Goal: Transaction & Acquisition: Subscribe to service/newsletter

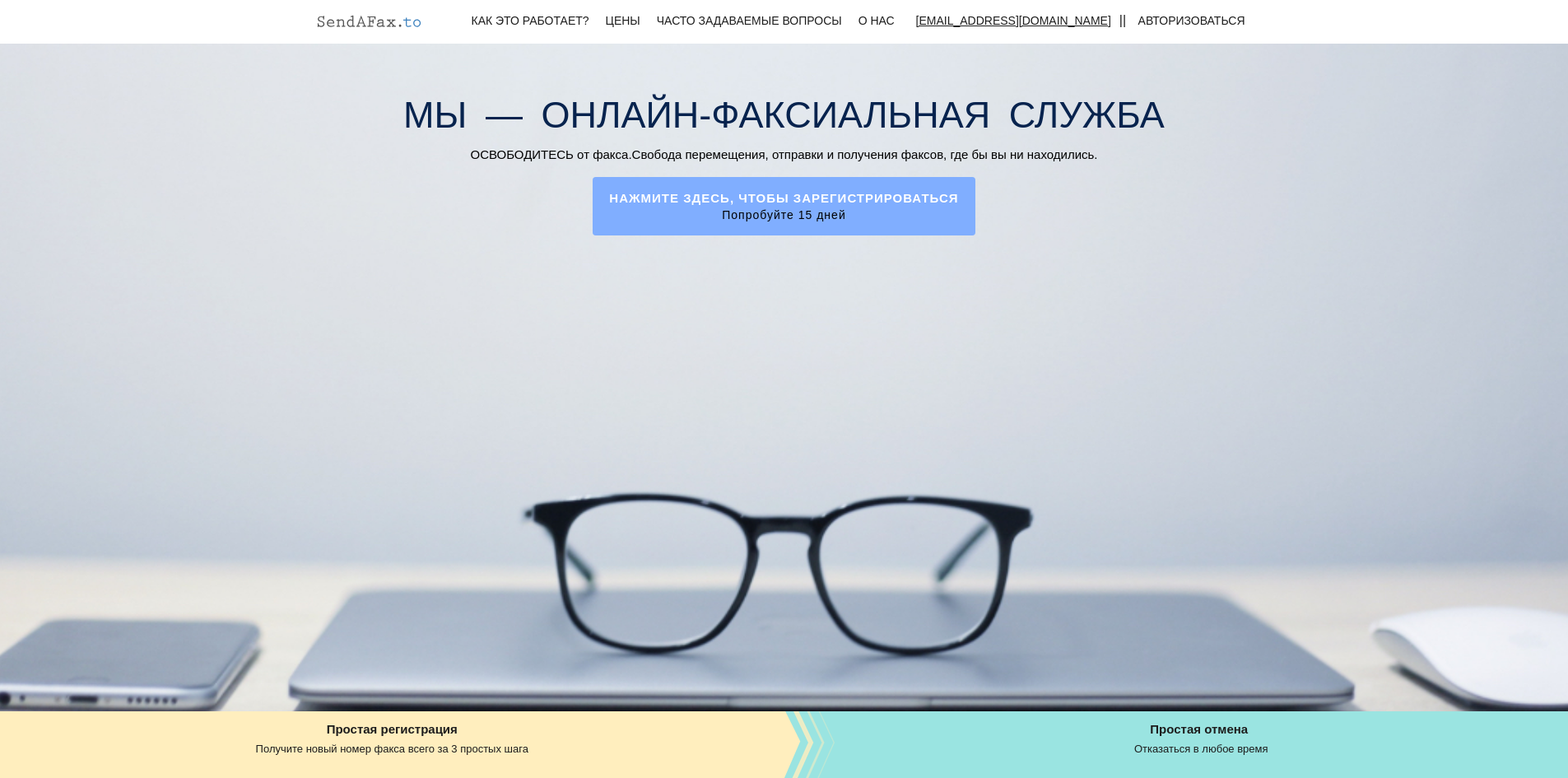
click at [831, 198] on font "НАЖМИТЕ ЗДЕСЬ, ЧТОБЫ ЗАРЕГИСТРИРОВАТЬСЯ" at bounding box center [783, 198] width 349 height 14
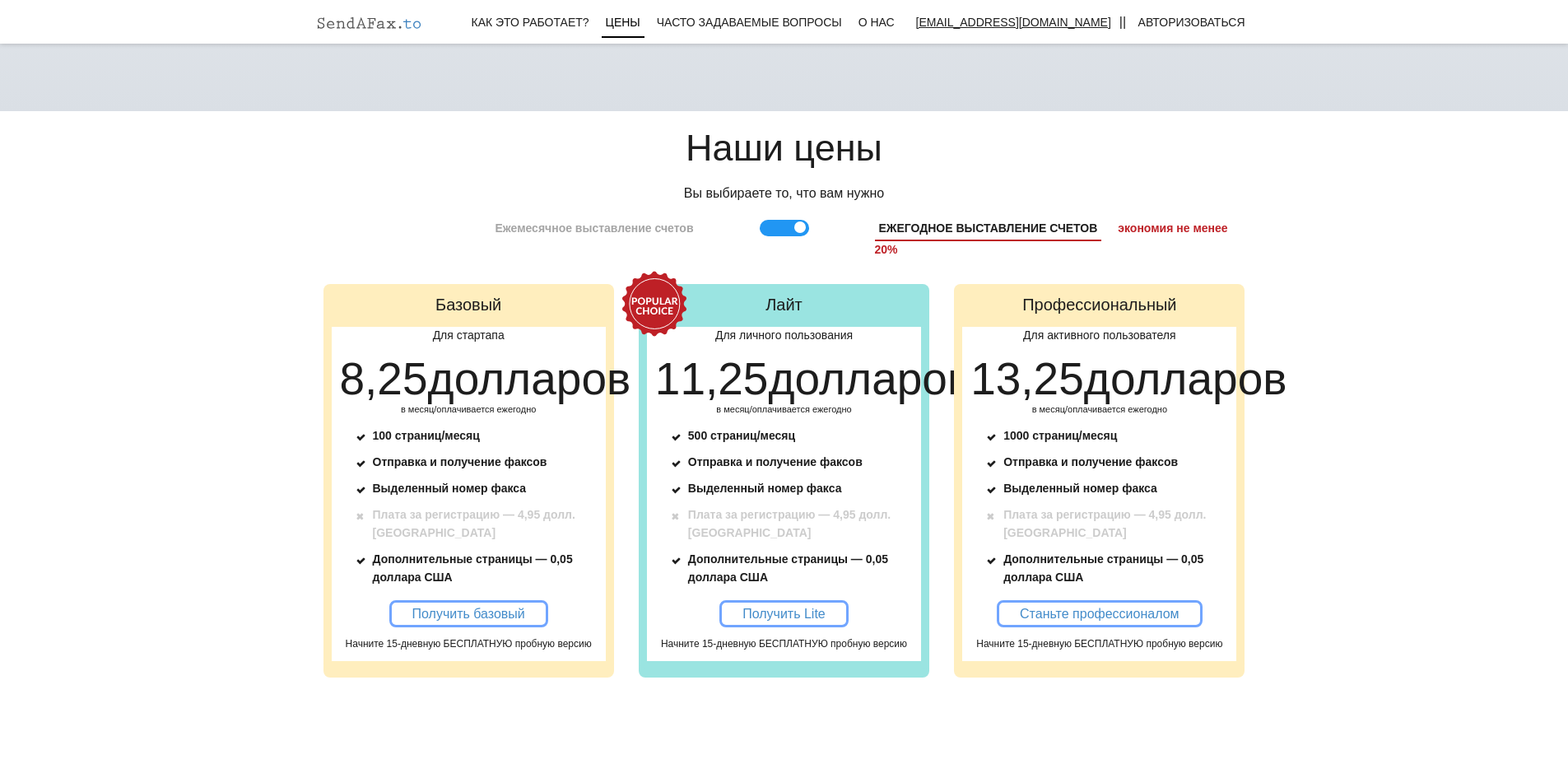
scroll to position [1443, 0]
click at [409, 628] on link "Получить базовый" at bounding box center [469, 614] width 159 height 27
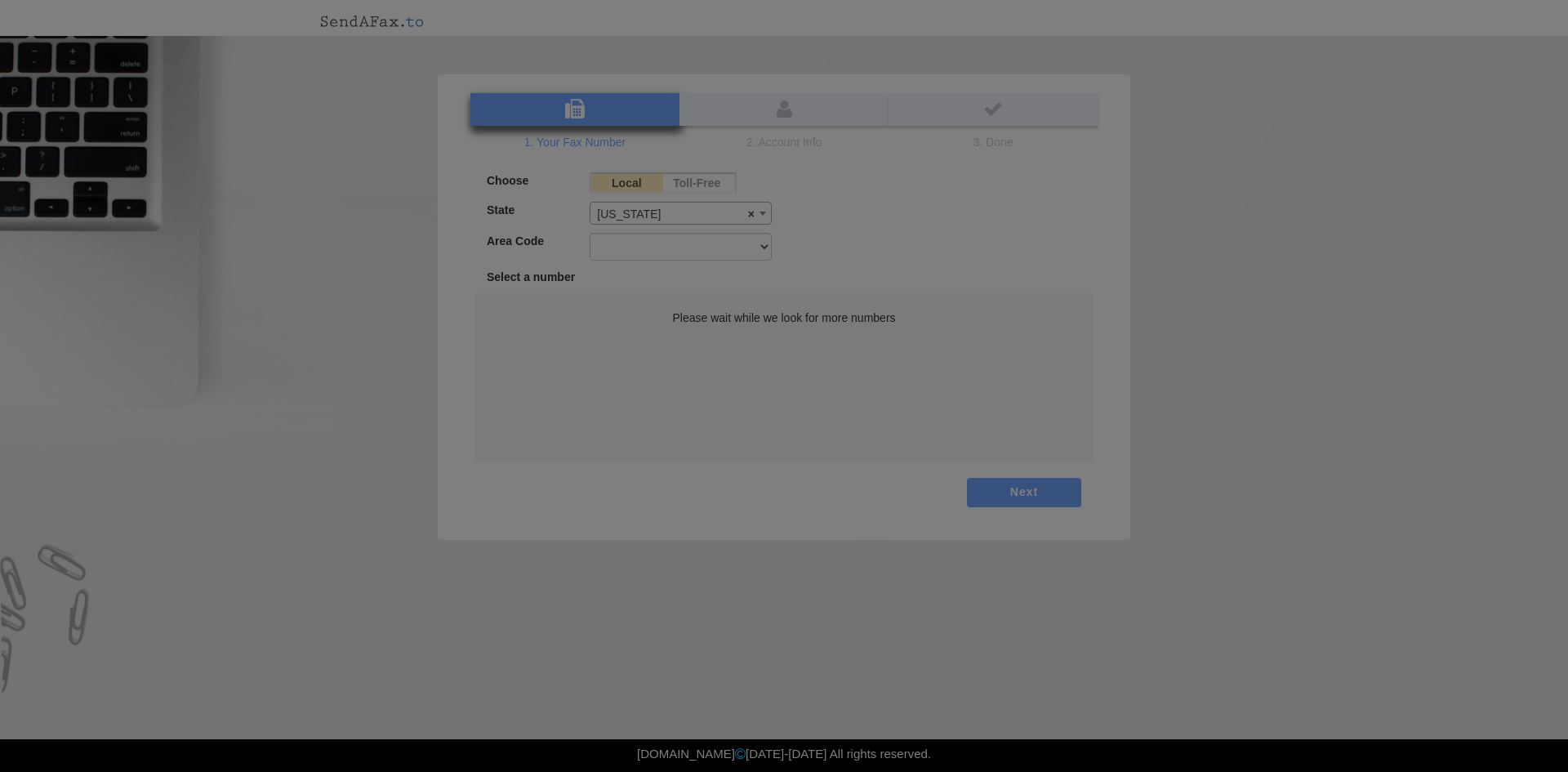
select select
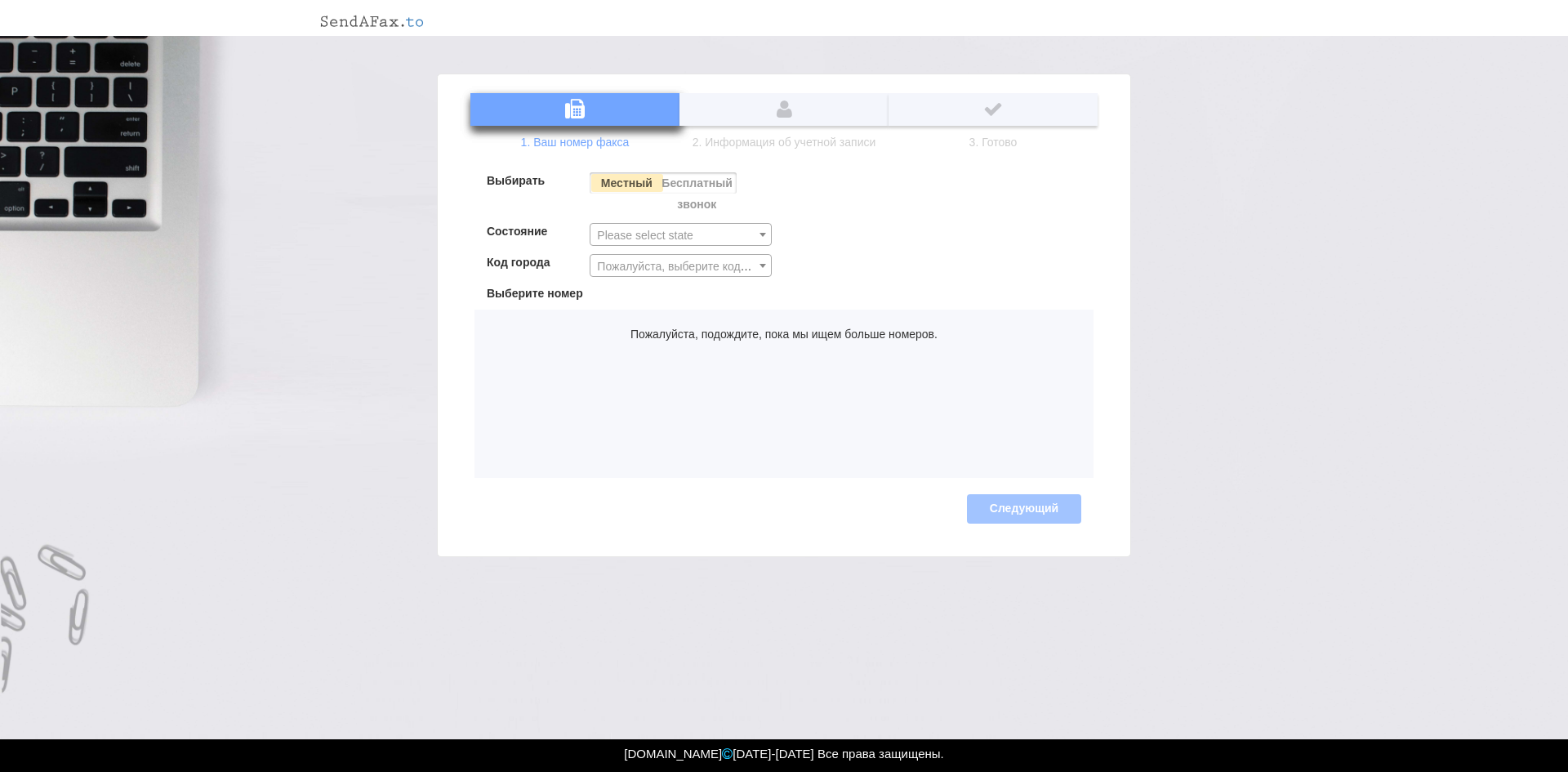
click at [686, 189] on label "Бесплатный звонок" at bounding box center [697, 193] width 71 height 42
click at [0, 0] on input "Бесплатный звонок" at bounding box center [0, 0] width 0 height 0
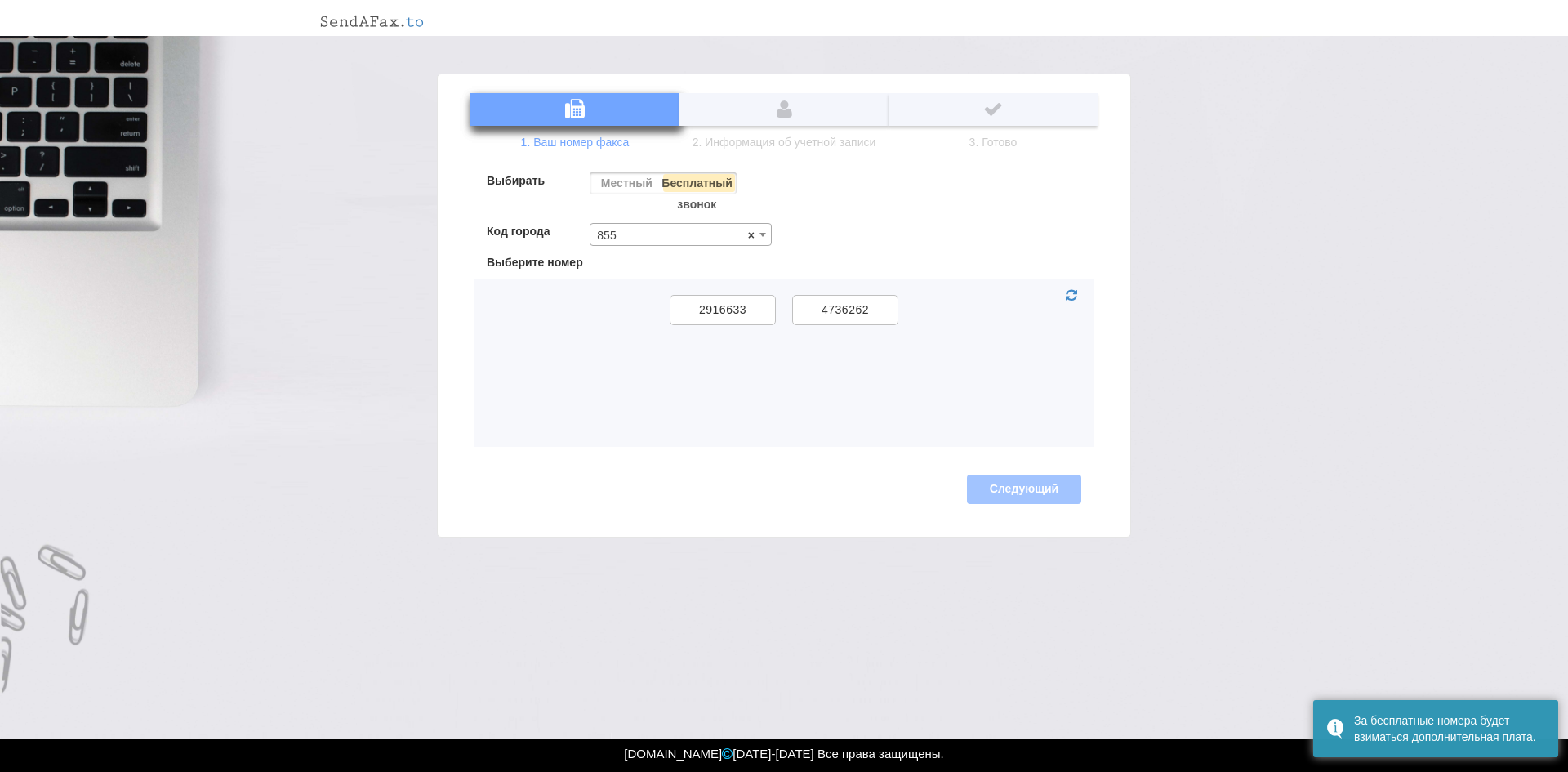
click at [630, 175] on label "Местный" at bounding box center [625, 183] width 71 height 22
click at [0, 0] on input "Местный" at bounding box center [0, 0] width 0 height 0
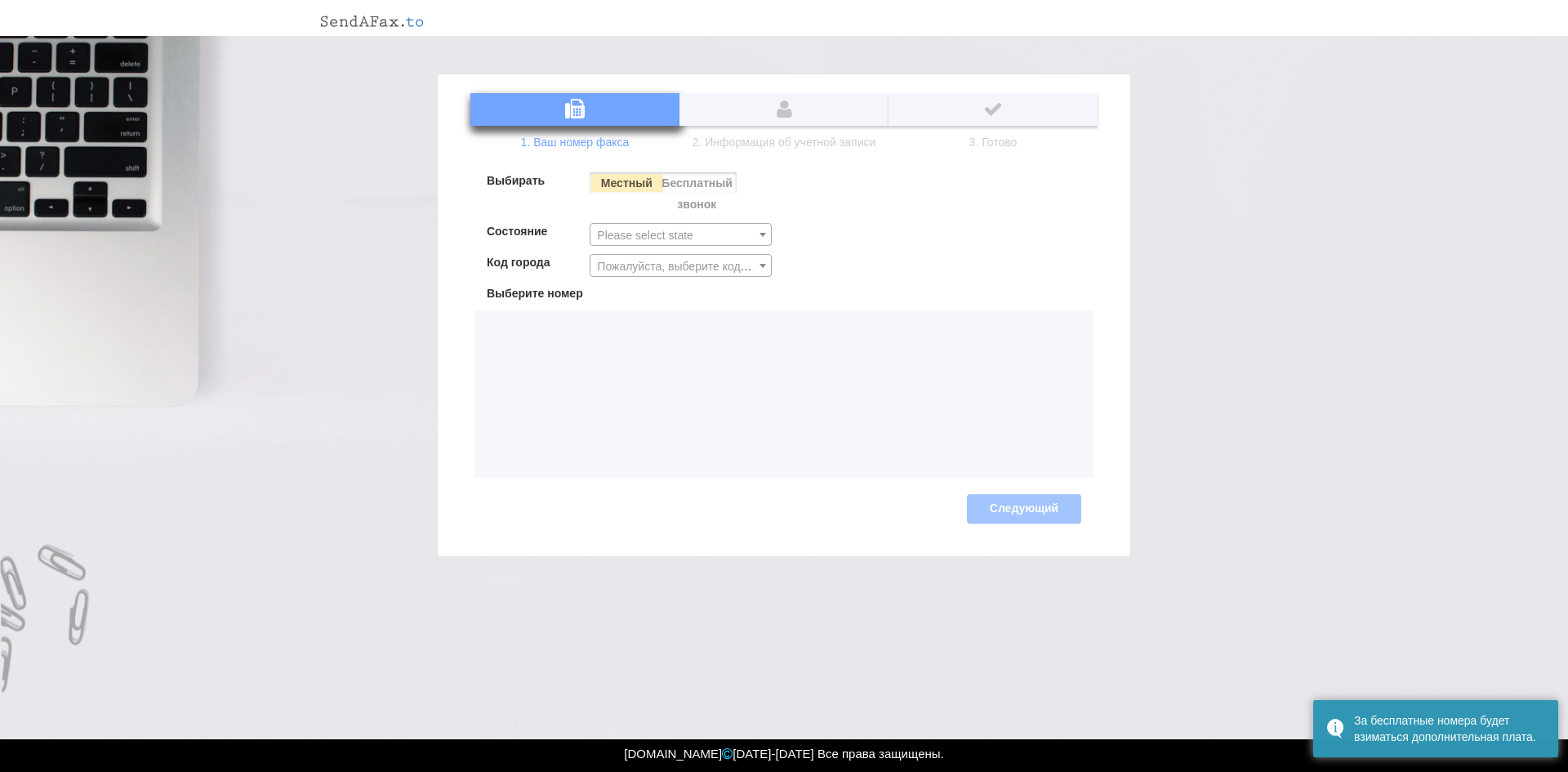
click at [702, 168] on div "Выбирать Местный Бесплатный звонок Состояние Алабама [GEOGRAPHIC_DATA] [GEOGRAP…" at bounding box center [784, 321] width 627 height 347
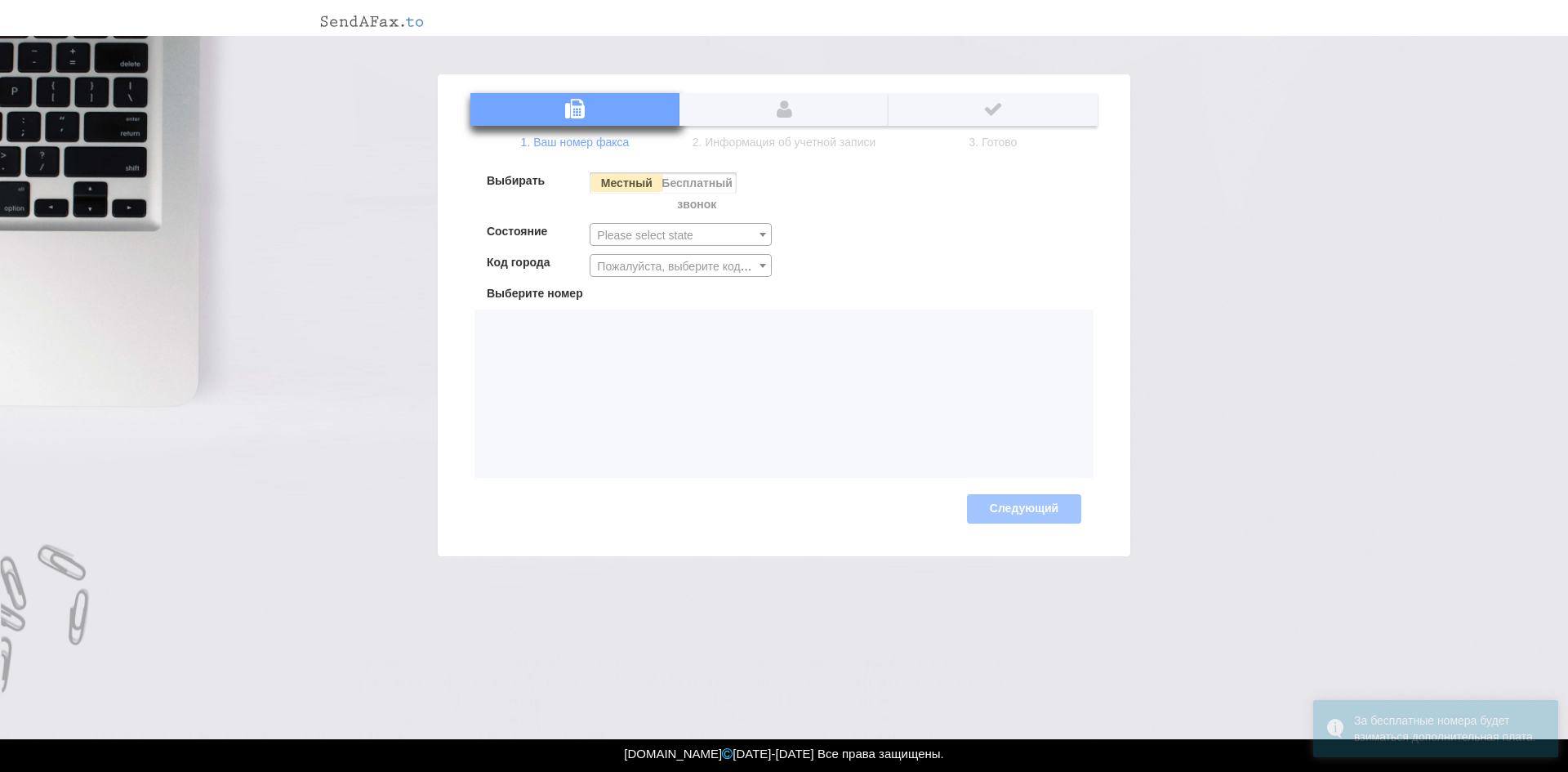
click at [696, 189] on label "Бесплатный звонок" at bounding box center [697, 193] width 71 height 42
click at [0, 0] on input "Бесплатный звонок" at bounding box center [0, 0] width 0 height 0
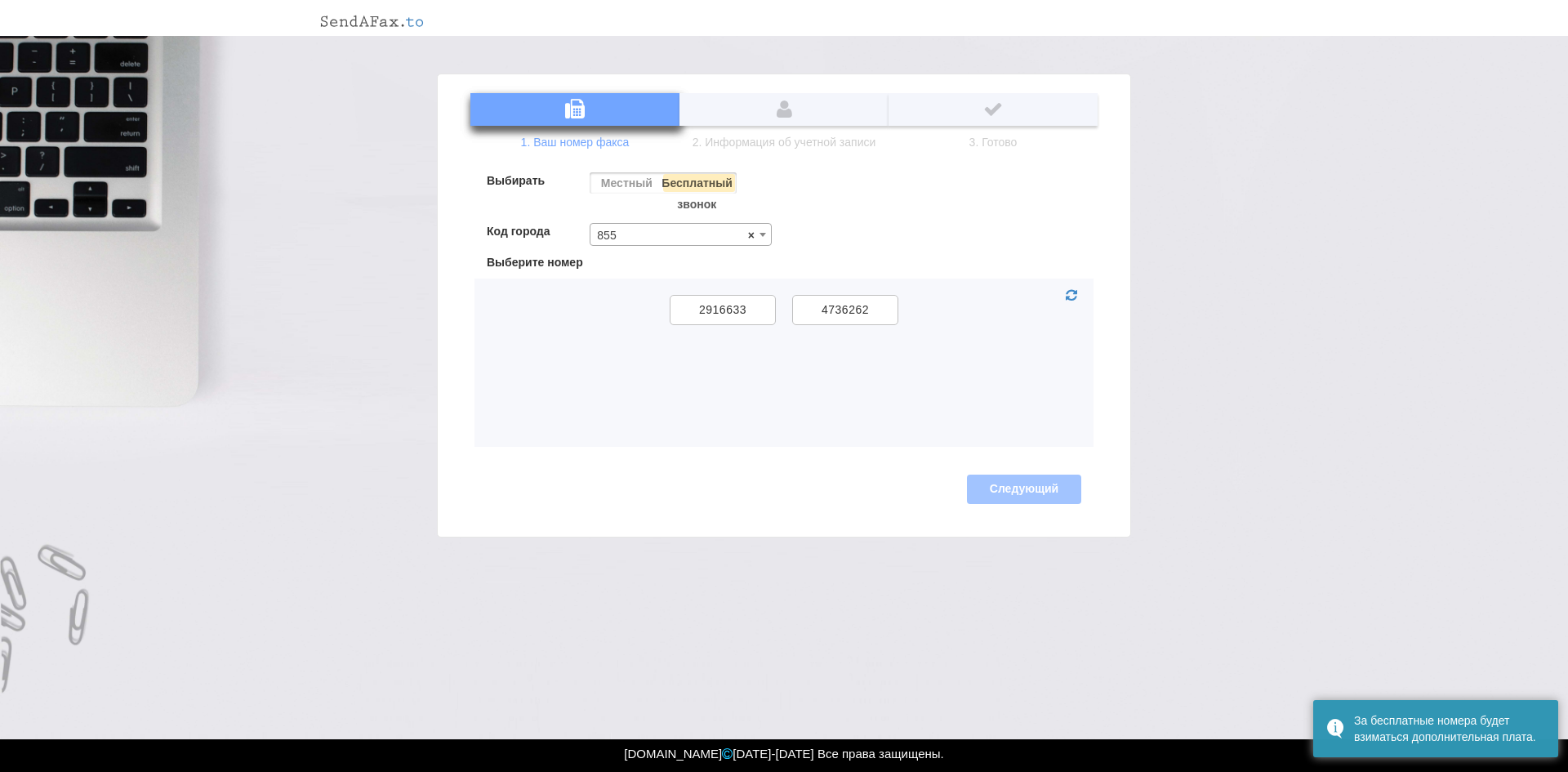
click at [621, 174] on label "Местный" at bounding box center [625, 183] width 71 height 22
click at [0, 0] on input "Местный" at bounding box center [0, 0] width 0 height 0
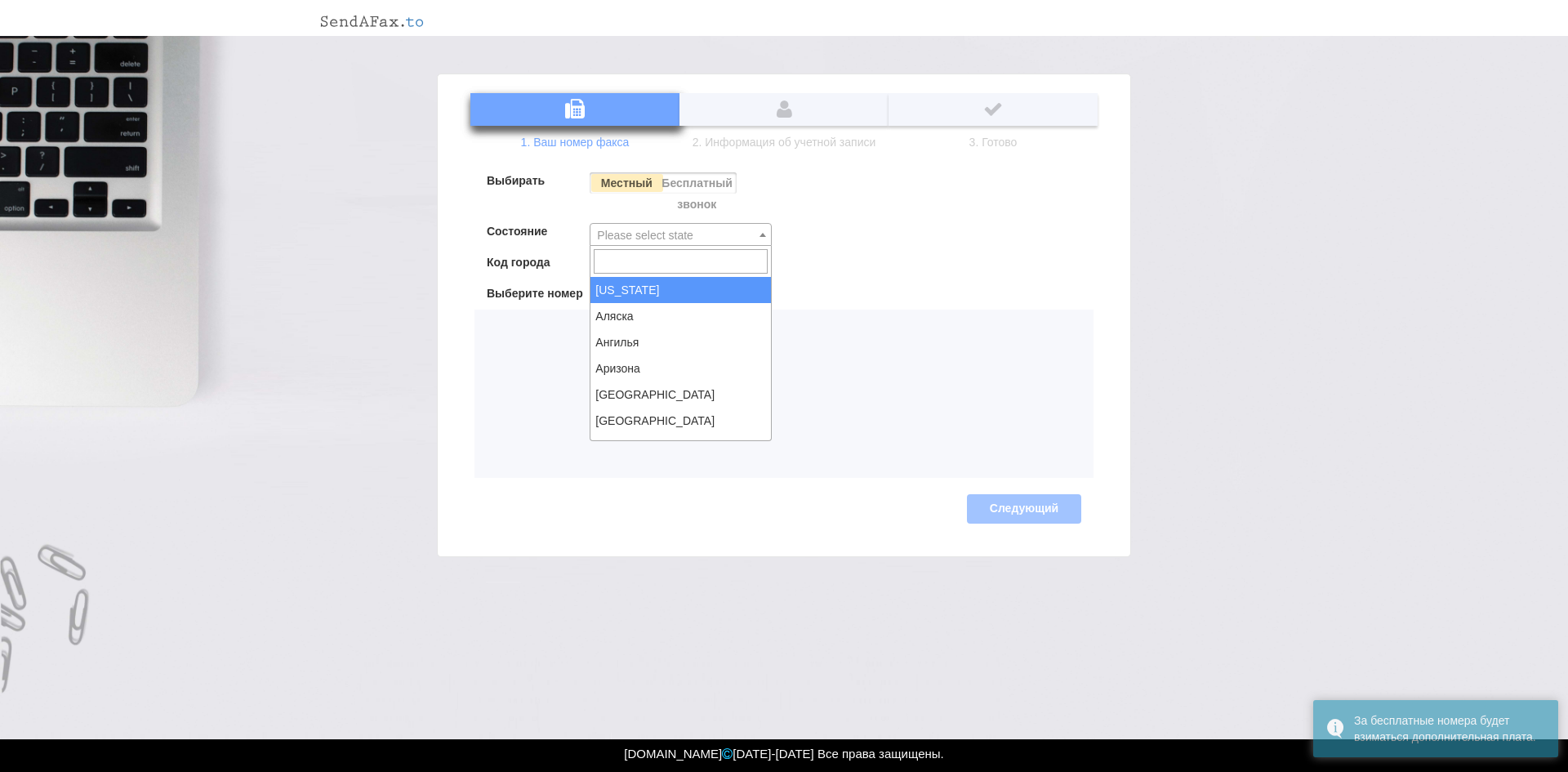
click at [613, 228] on span "Please select state" at bounding box center [680, 235] width 180 height 23
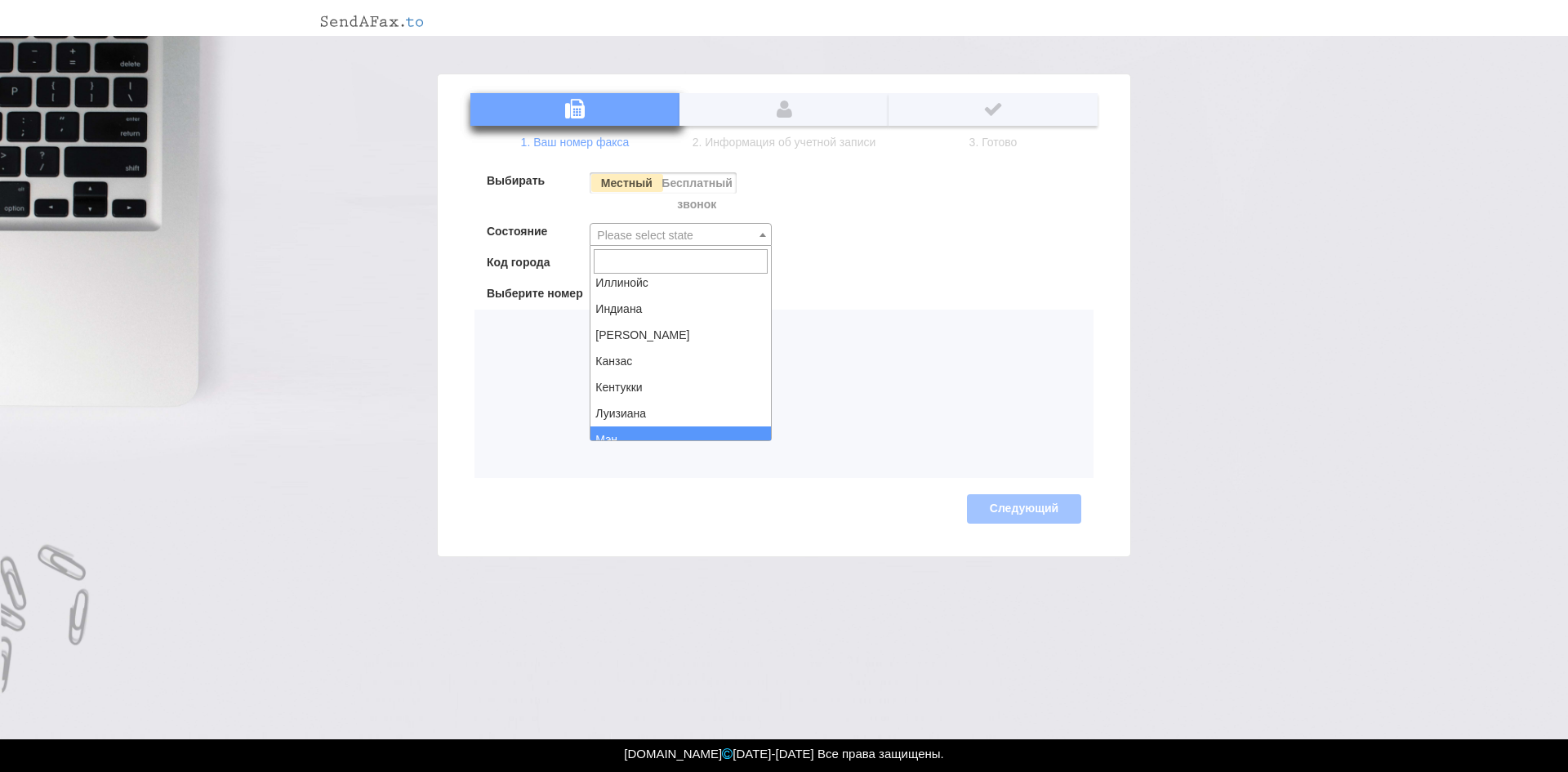
scroll to position [748, 0]
type input "e"
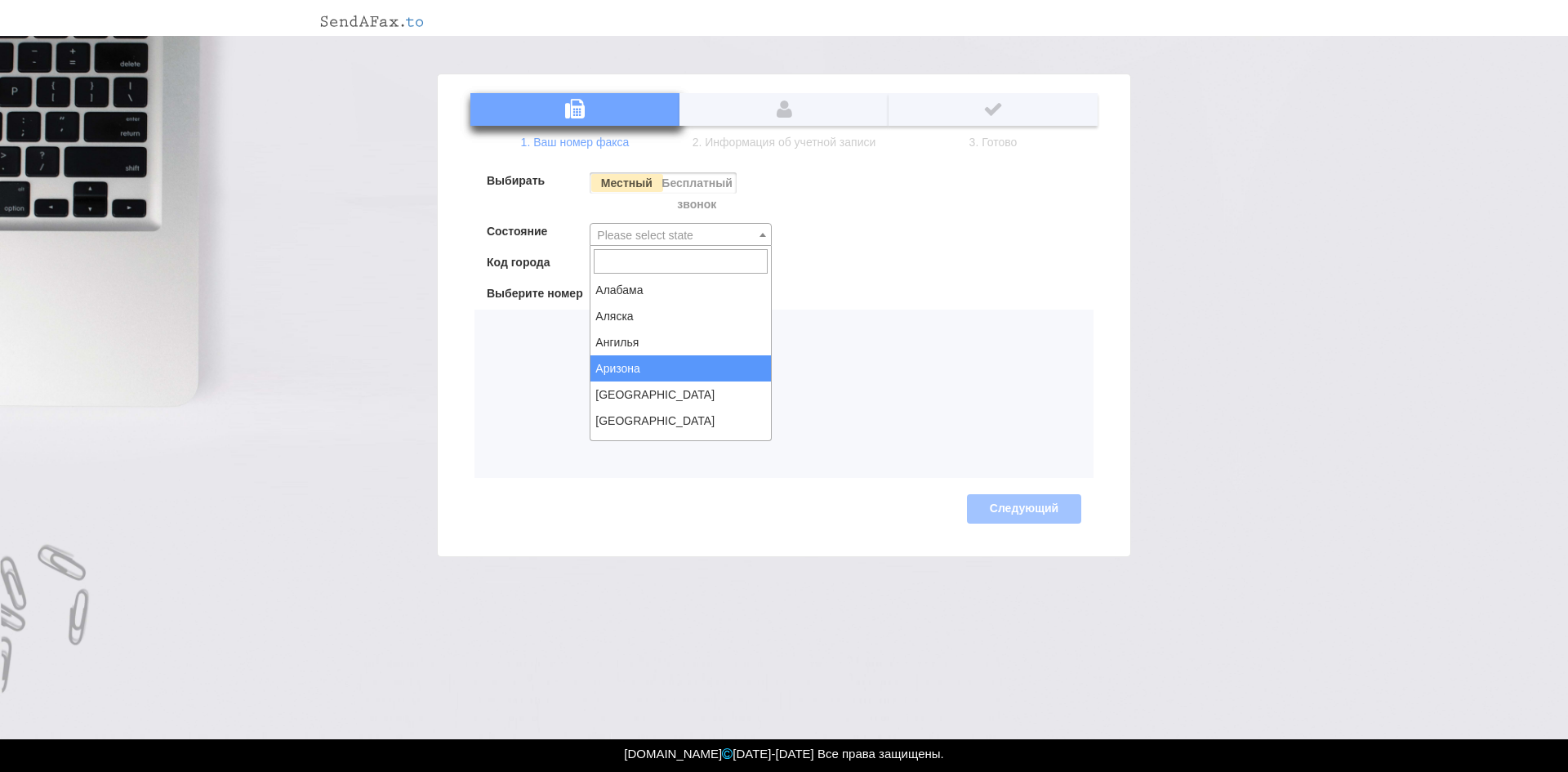
select select "AZ"
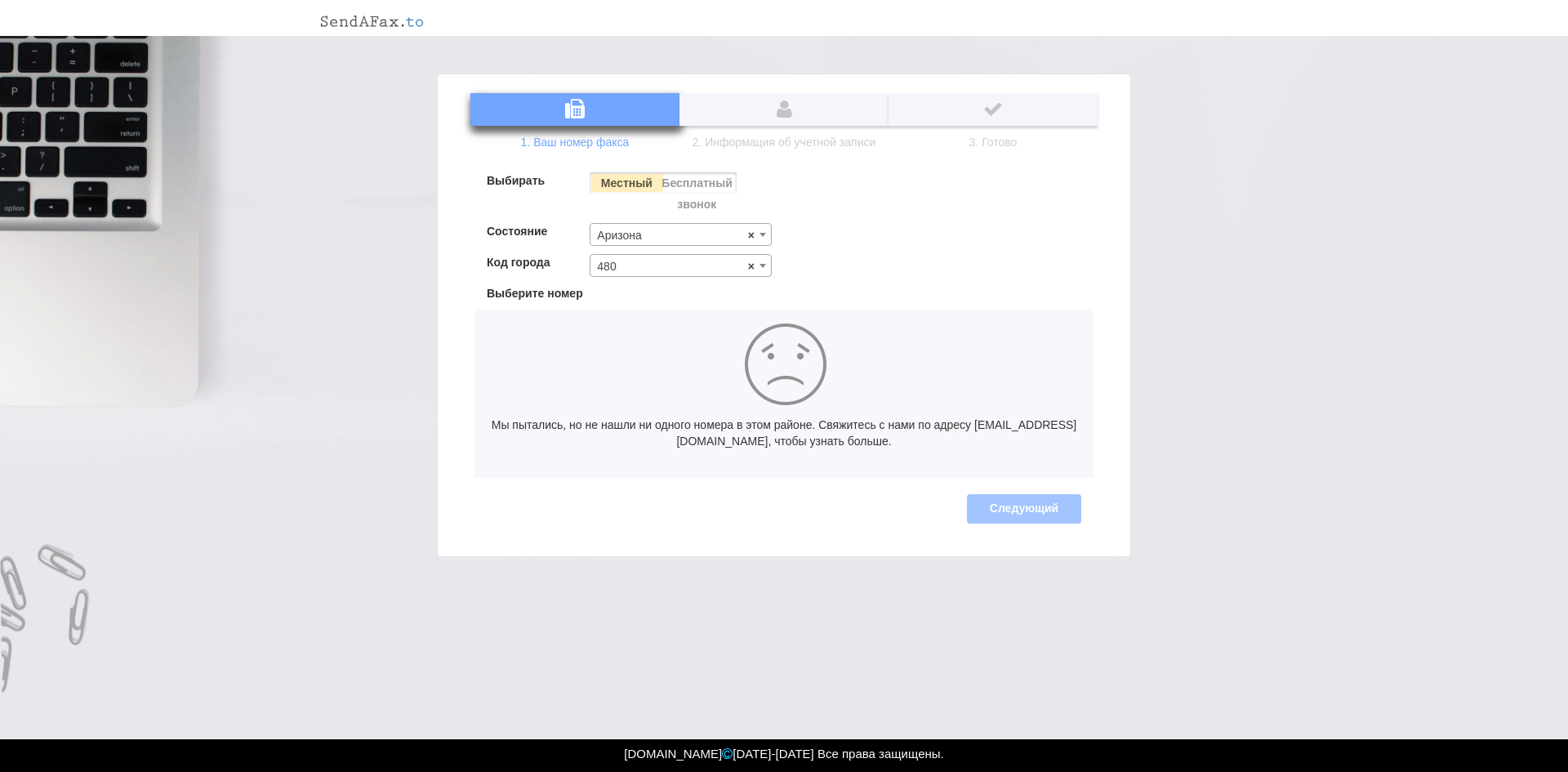
click at [691, 175] on label "Бесплатный звонок" at bounding box center [697, 193] width 71 height 42
click at [0, 0] on input "Бесплатный звонок" at bounding box center [0, 0] width 0 height 0
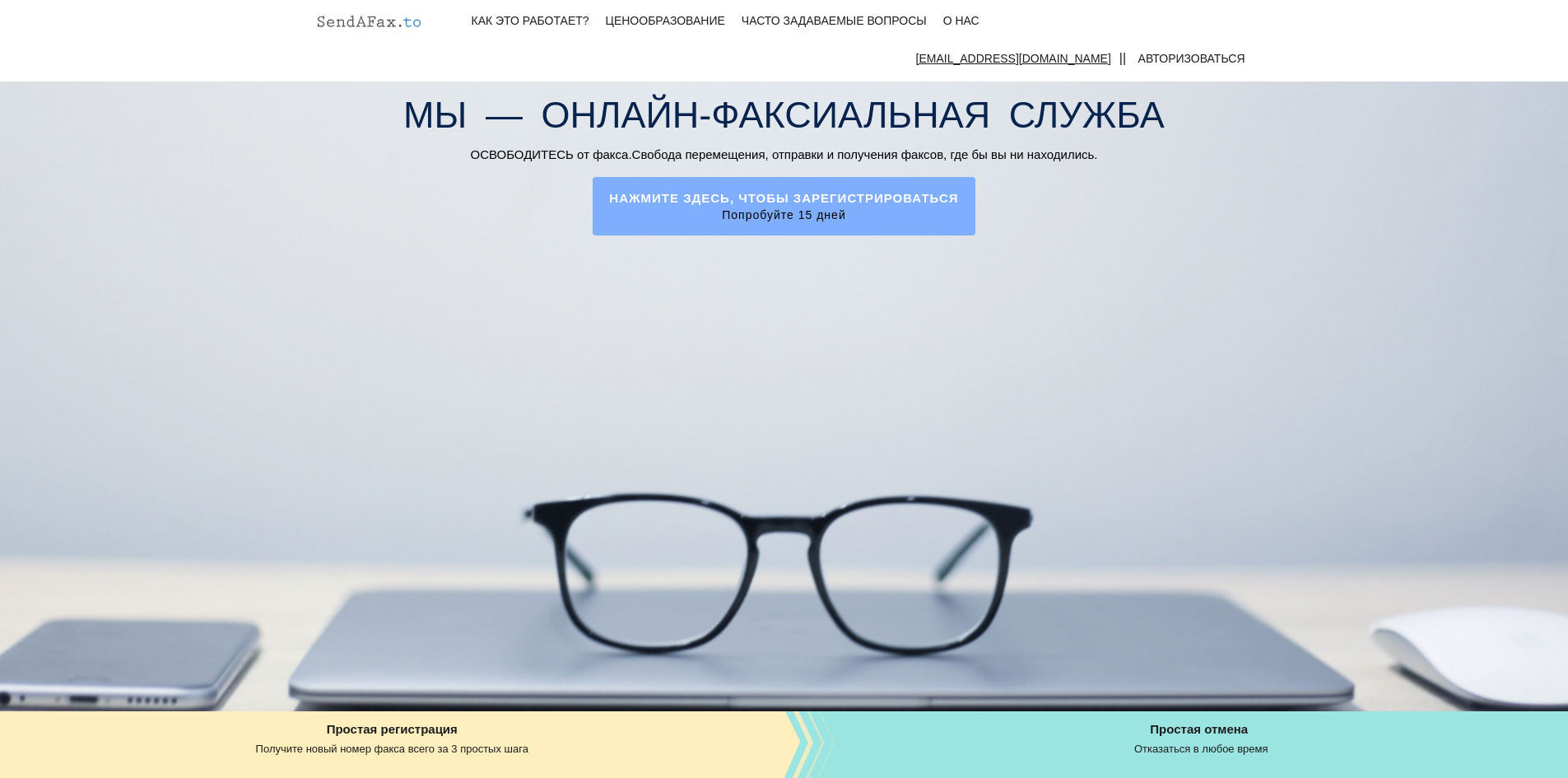
click at [828, 210] on font "Попробуйте 15 дней" at bounding box center [783, 215] width 123 height 13
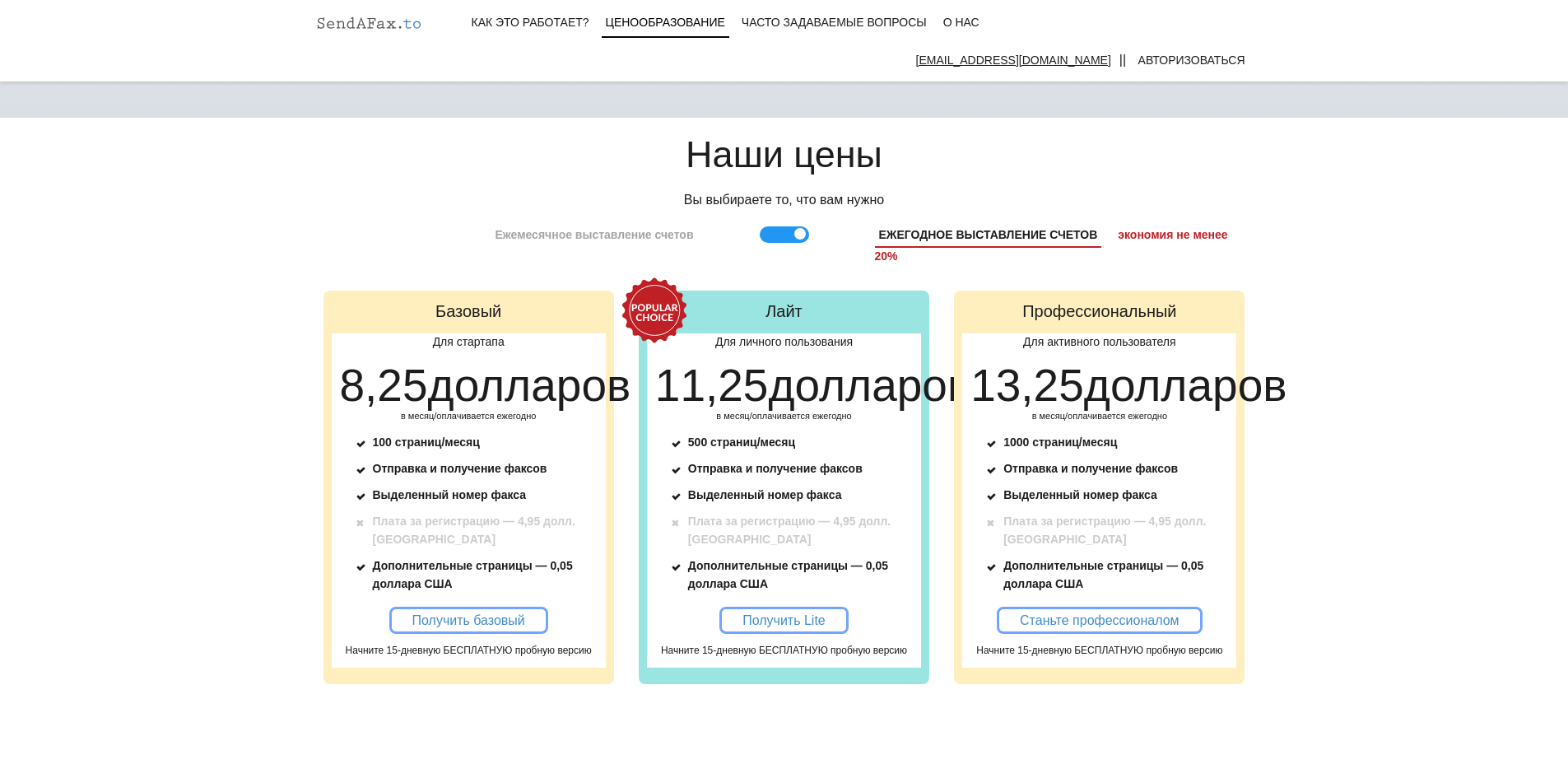
scroll to position [1479, 0]
